Goal: Task Accomplishment & Management: Complete application form

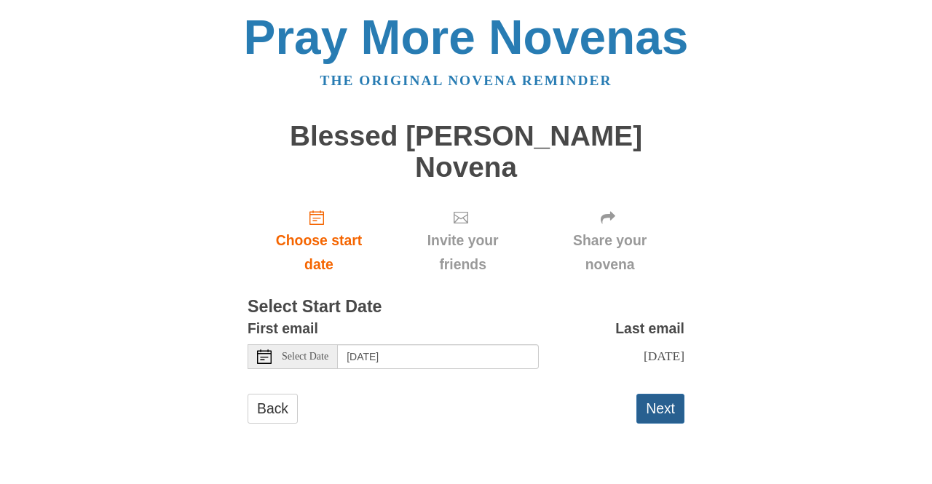
click at [664, 395] on button "Next" at bounding box center [660, 409] width 48 height 30
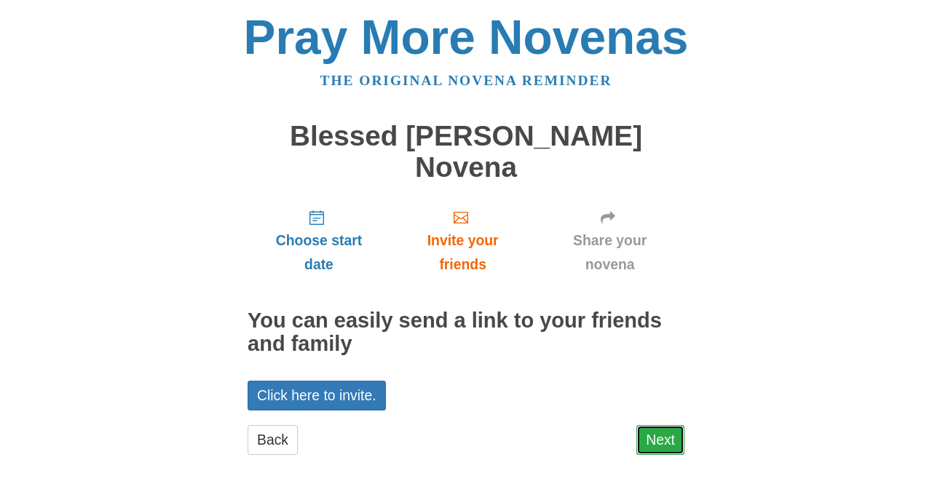
click at [654, 425] on link "Next" at bounding box center [660, 440] width 48 height 30
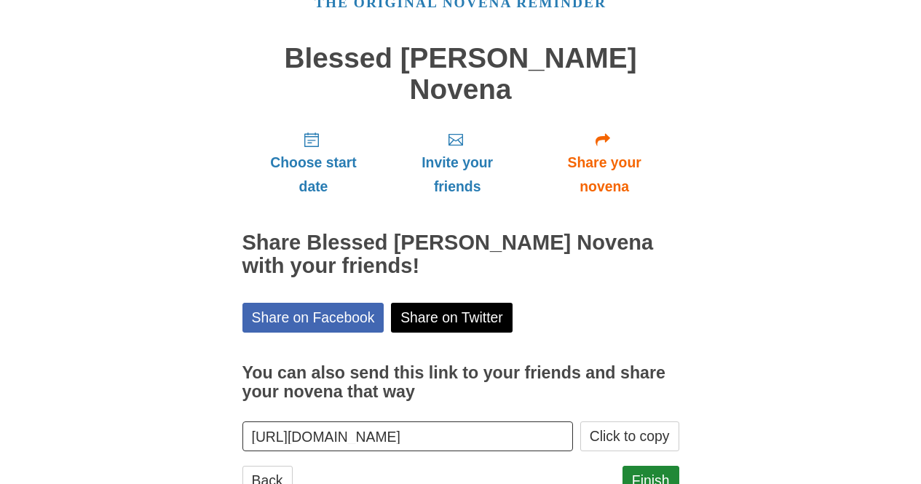
scroll to position [100, 0]
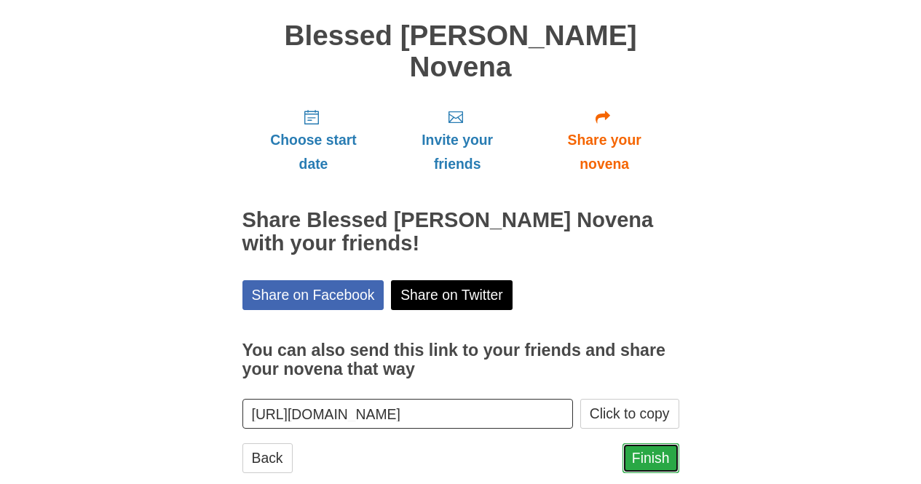
click at [646, 443] on link "Finish" at bounding box center [650, 458] width 57 height 30
